Goal: Task Accomplishment & Management: Use online tool/utility

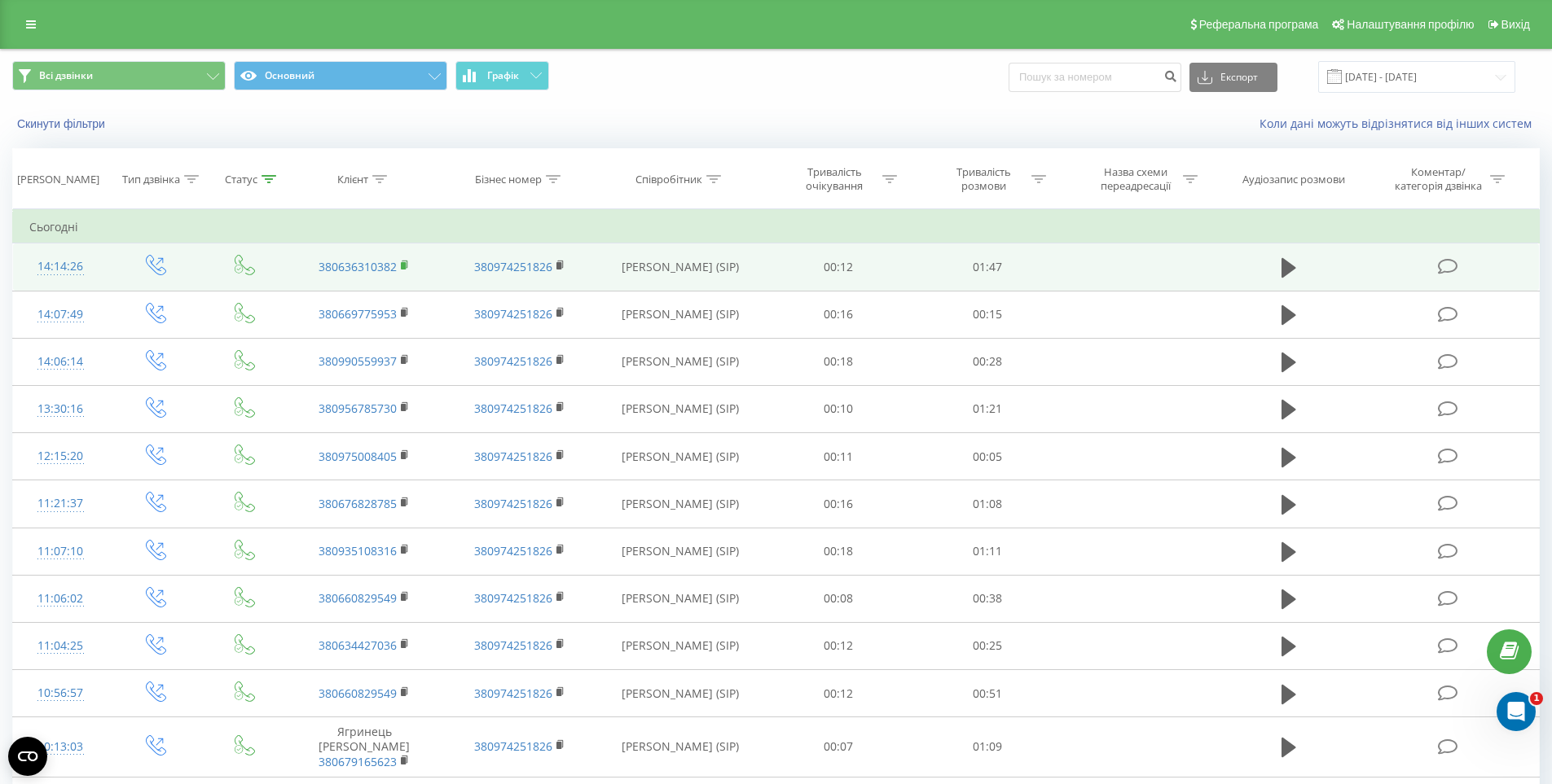
click at [403, 267] on rect at bounding box center [403, 265] width 5 height 7
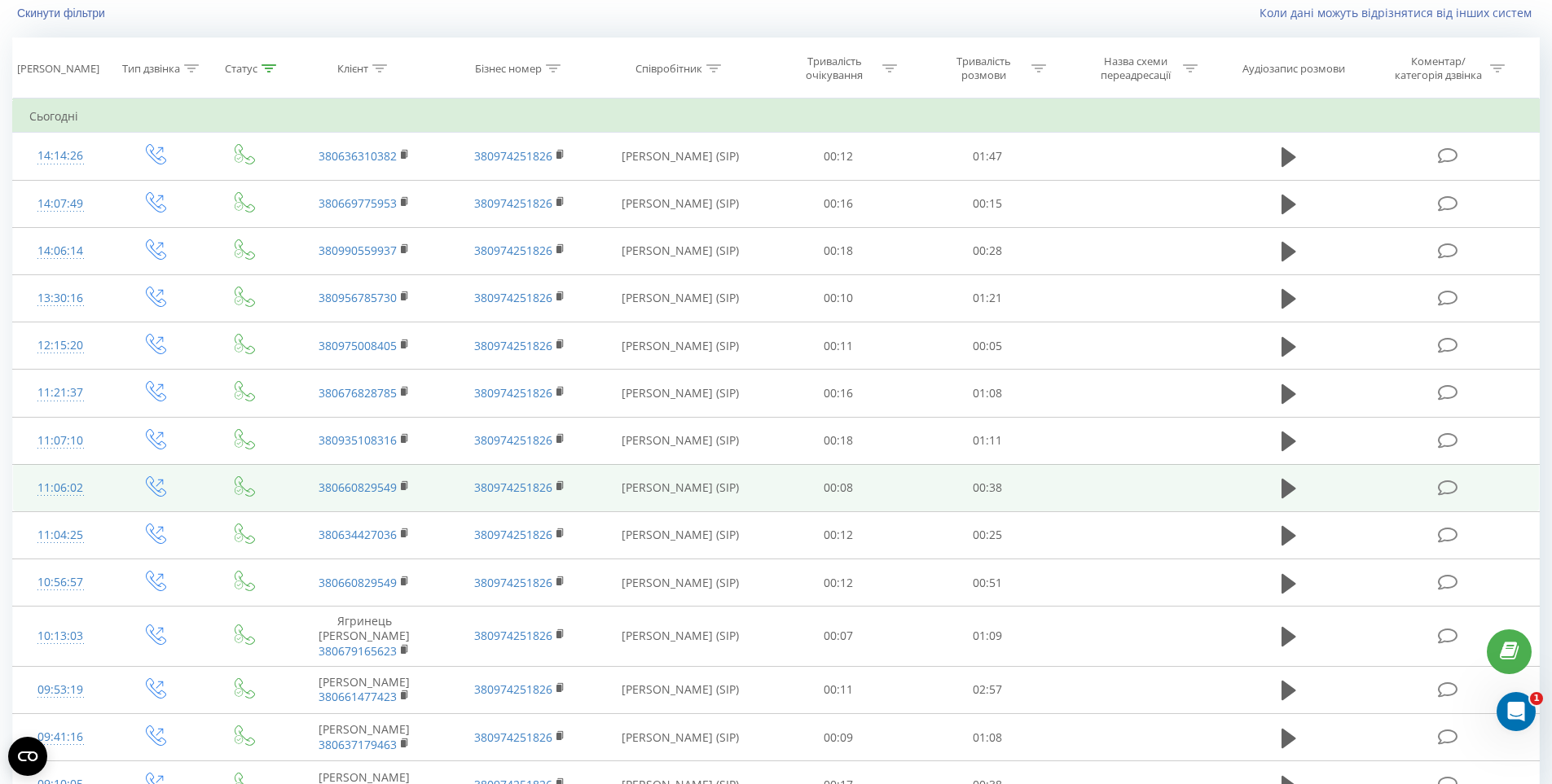
scroll to position [196, 0]
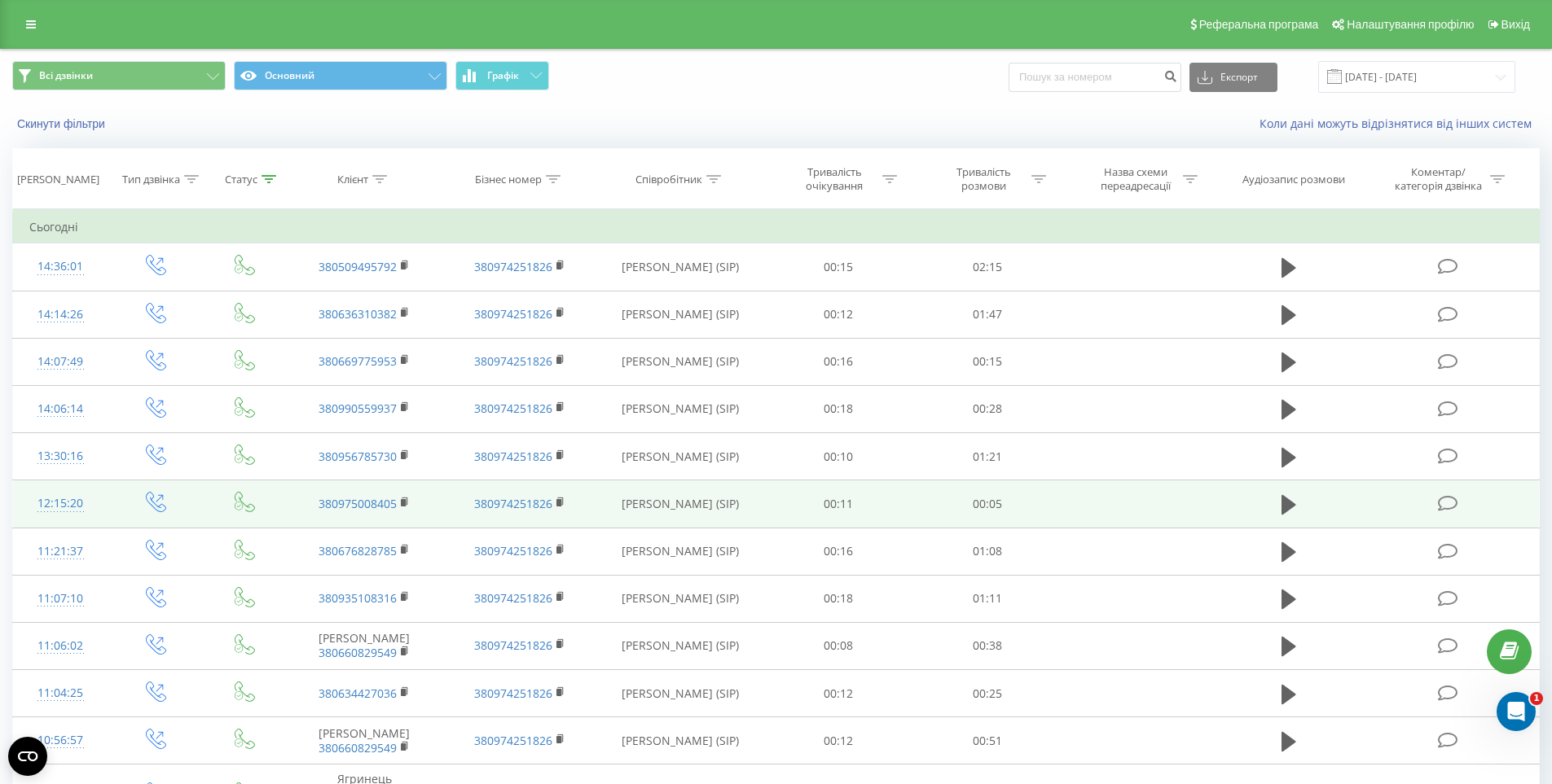
scroll to position [245, 0]
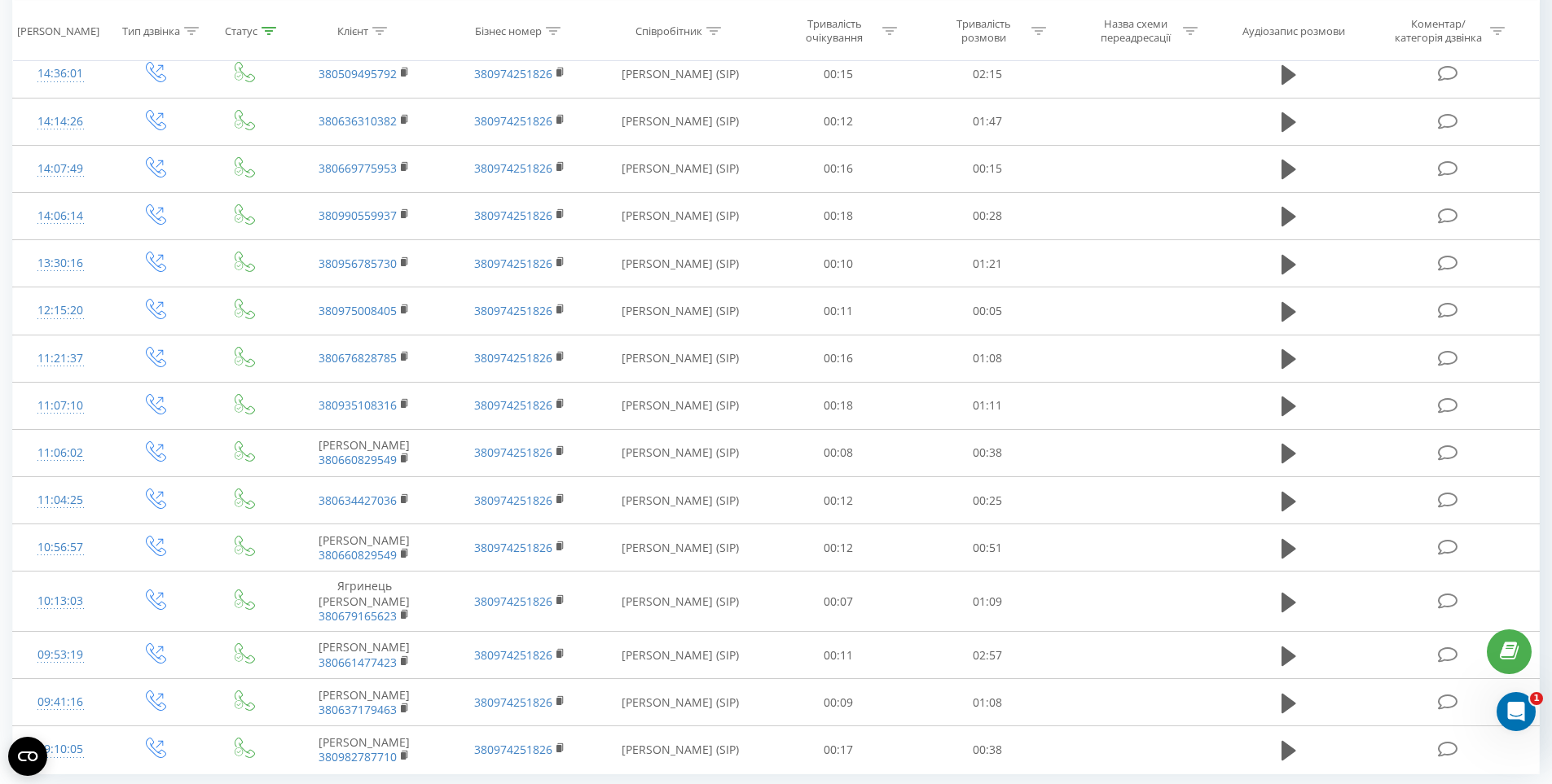
scroll to position [245, 0]
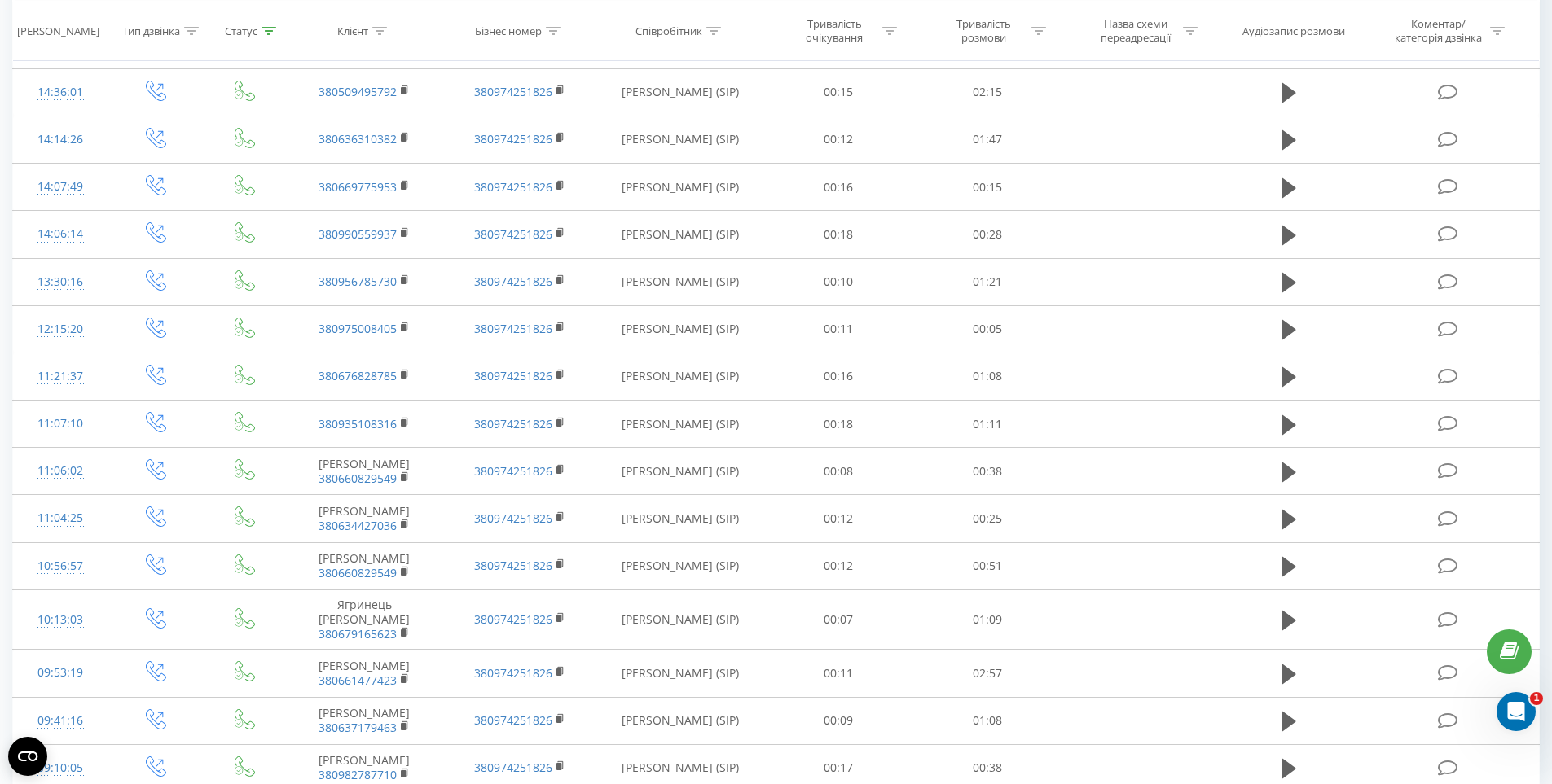
scroll to position [338, 0]
